Goal: Find specific page/section: Find specific page/section

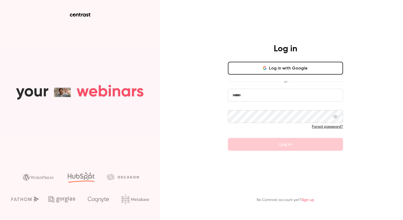
click at [255, 93] on input "email" at bounding box center [285, 95] width 115 height 13
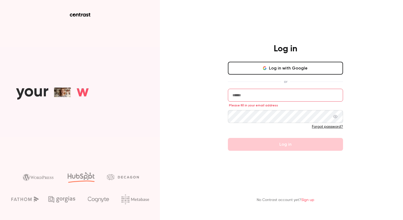
type input "**********"
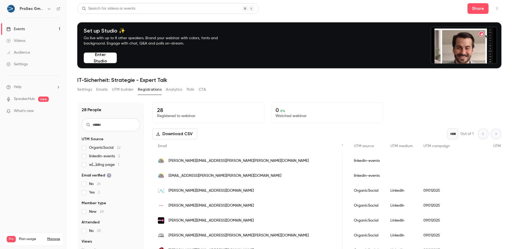
scroll to position [0, 975]
